Goal: Find specific page/section

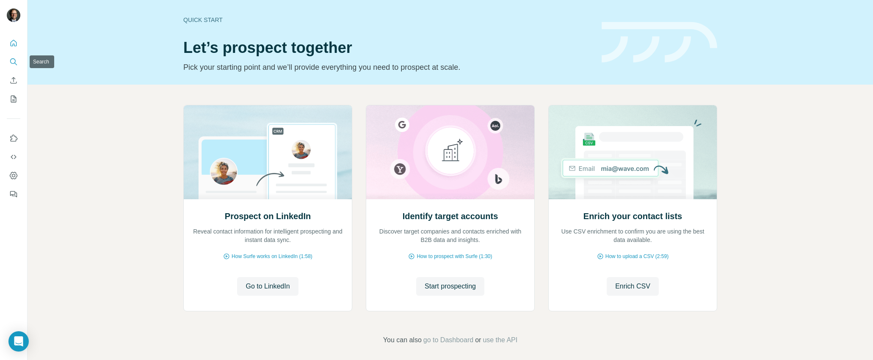
click at [17, 58] on icon "Search" at bounding box center [13, 62] width 8 height 8
click at [15, 175] on icon "Dashboard" at bounding box center [13, 175] width 3 height 3
